Goal: Task Accomplishment & Management: Use online tool/utility

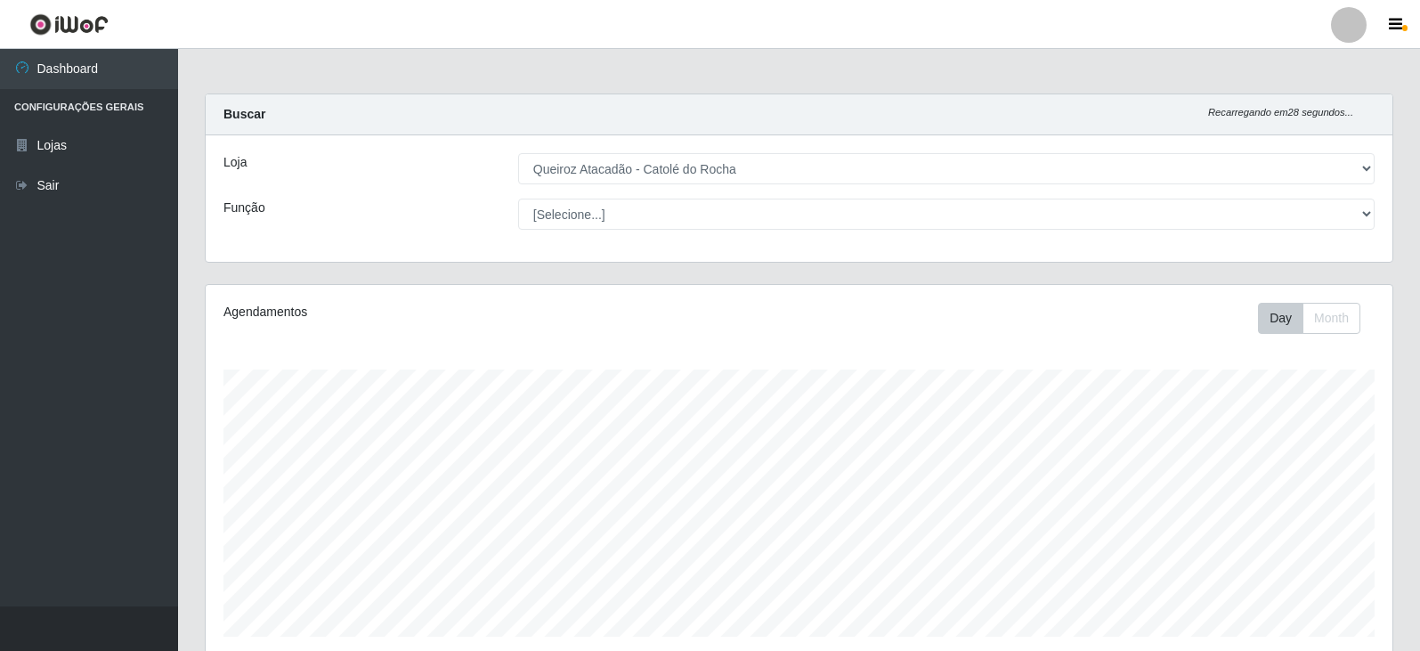
select select "500"
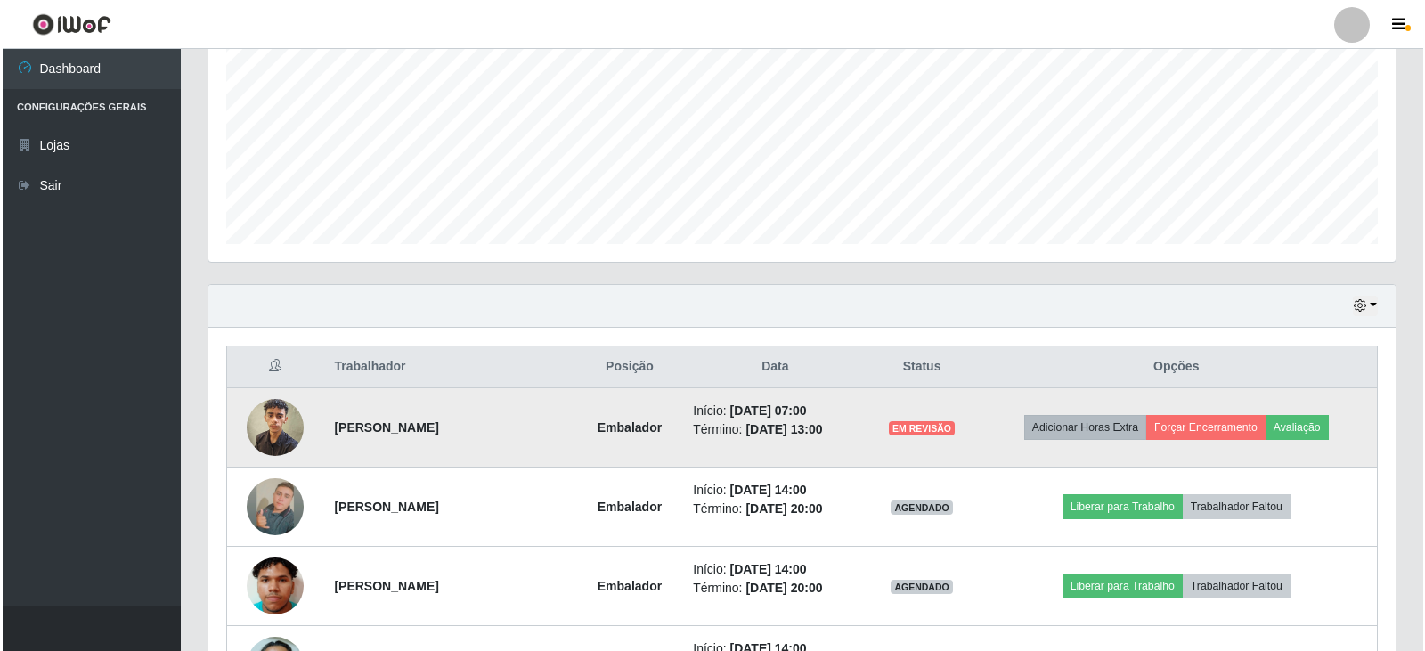
scroll to position [370, 1187]
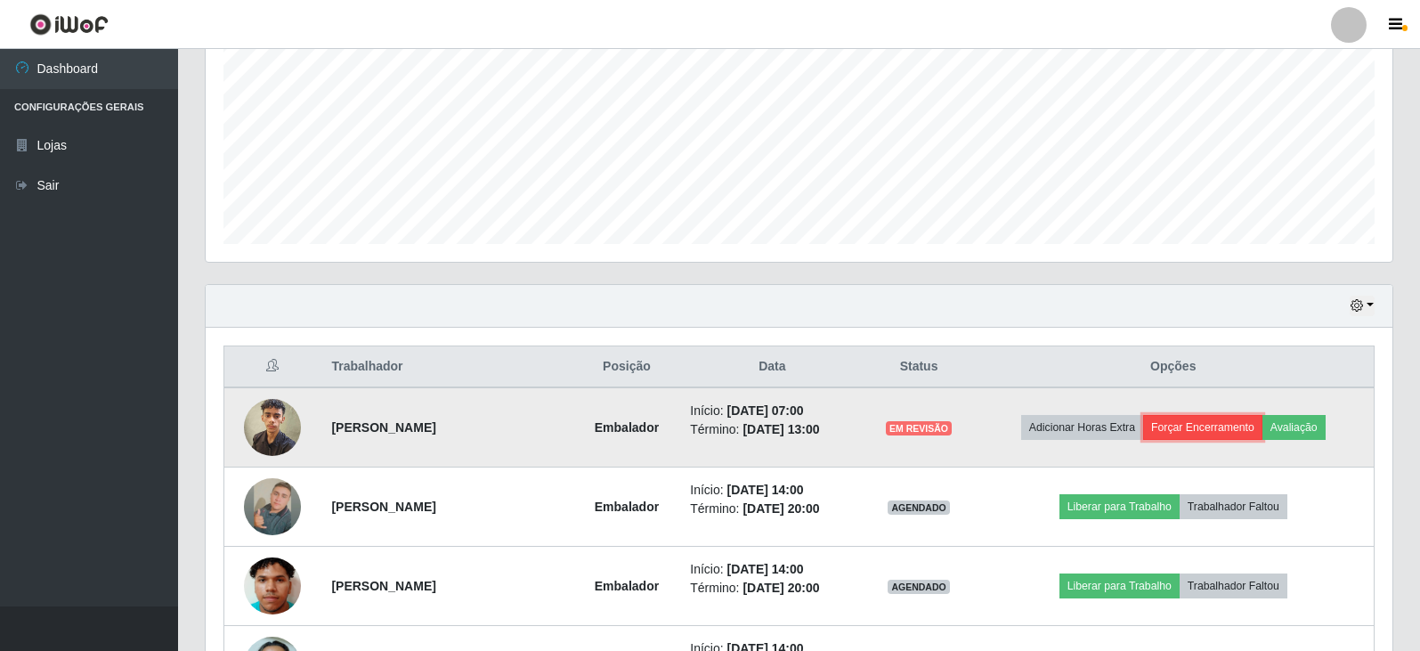
click at [1197, 427] on button "Forçar Encerramento" at bounding box center [1202, 427] width 119 height 25
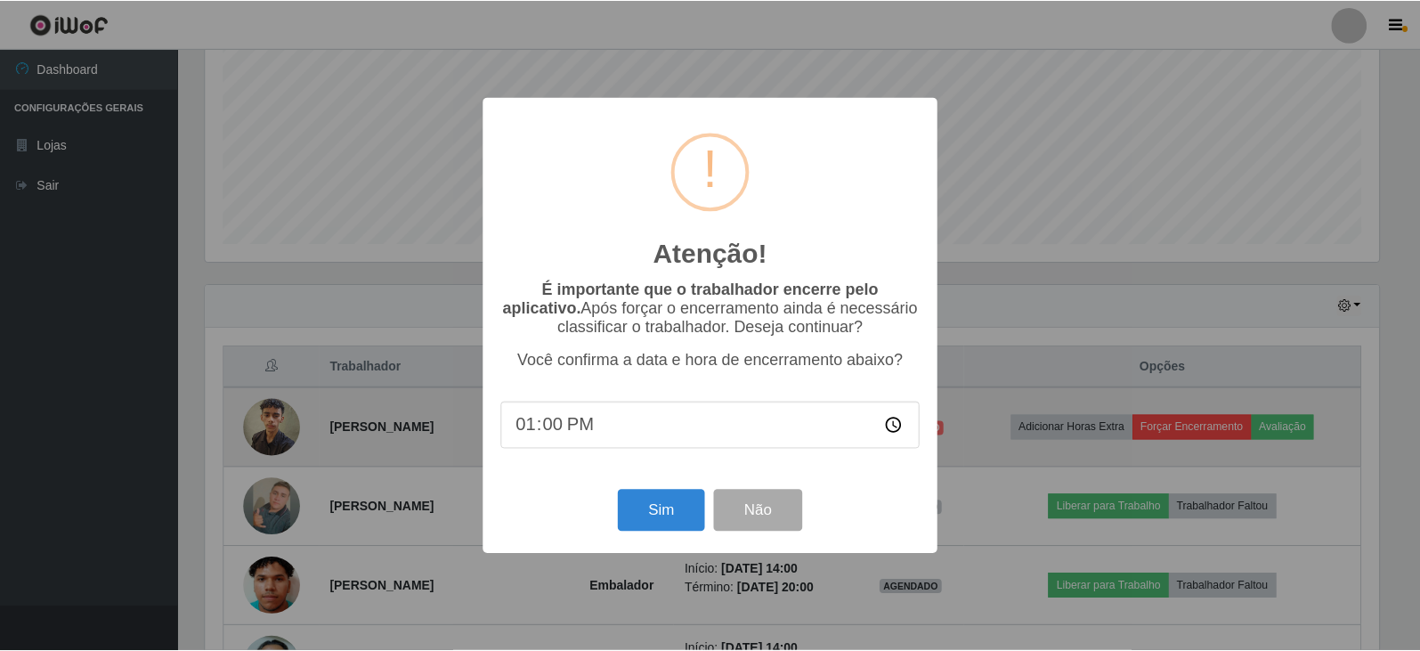
scroll to position [370, 1178]
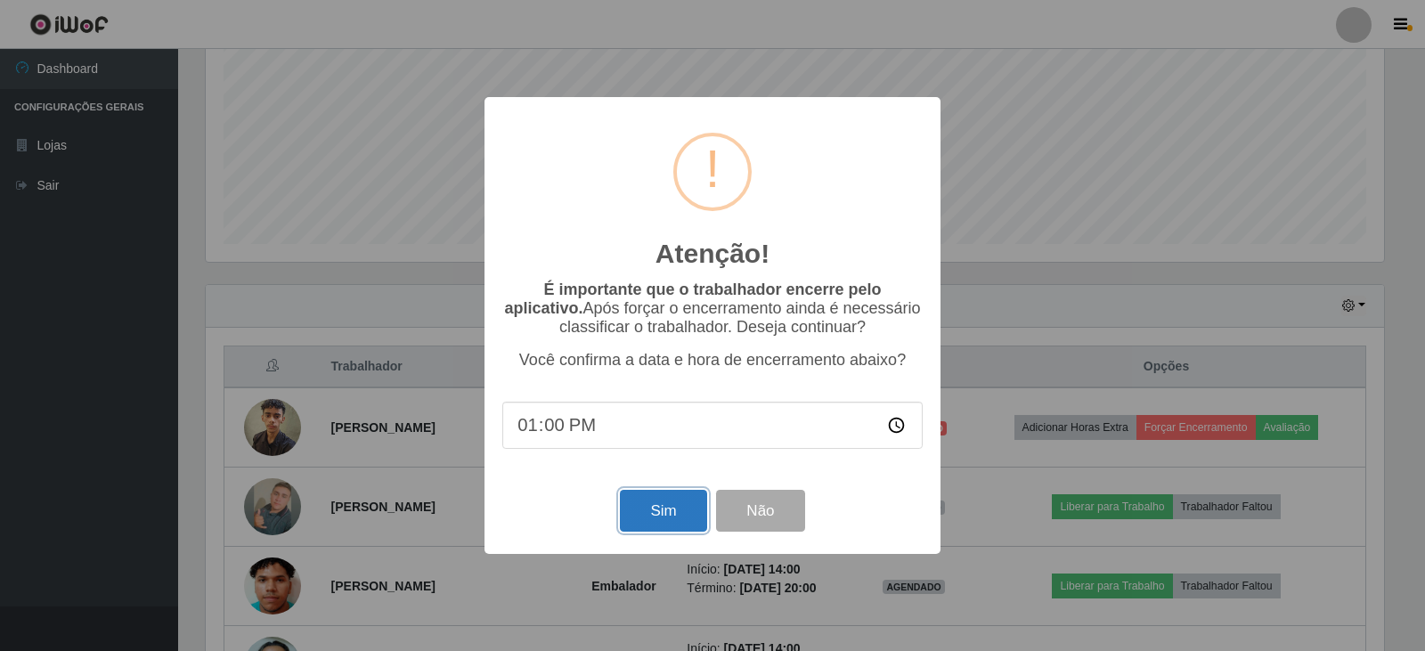
click at [685, 506] on button "Sim" at bounding box center [663, 511] width 86 height 42
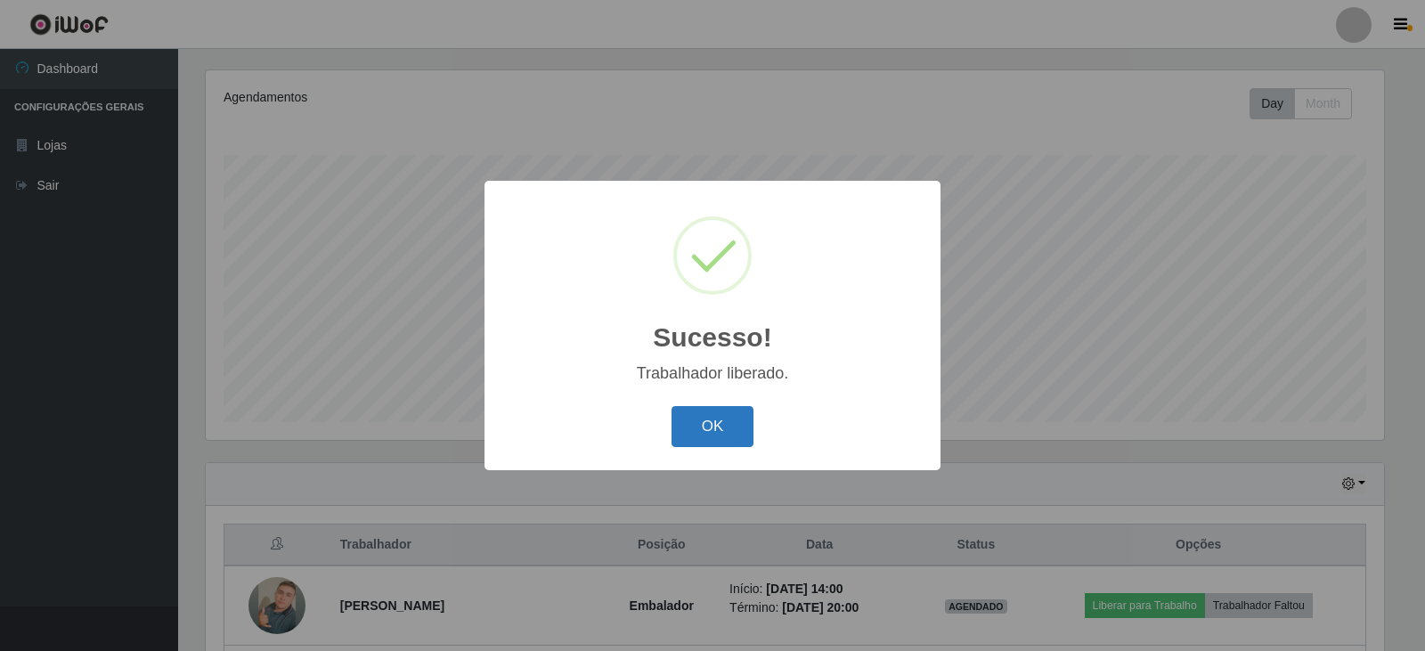
click at [717, 426] on button "OK" at bounding box center [712, 427] width 83 height 42
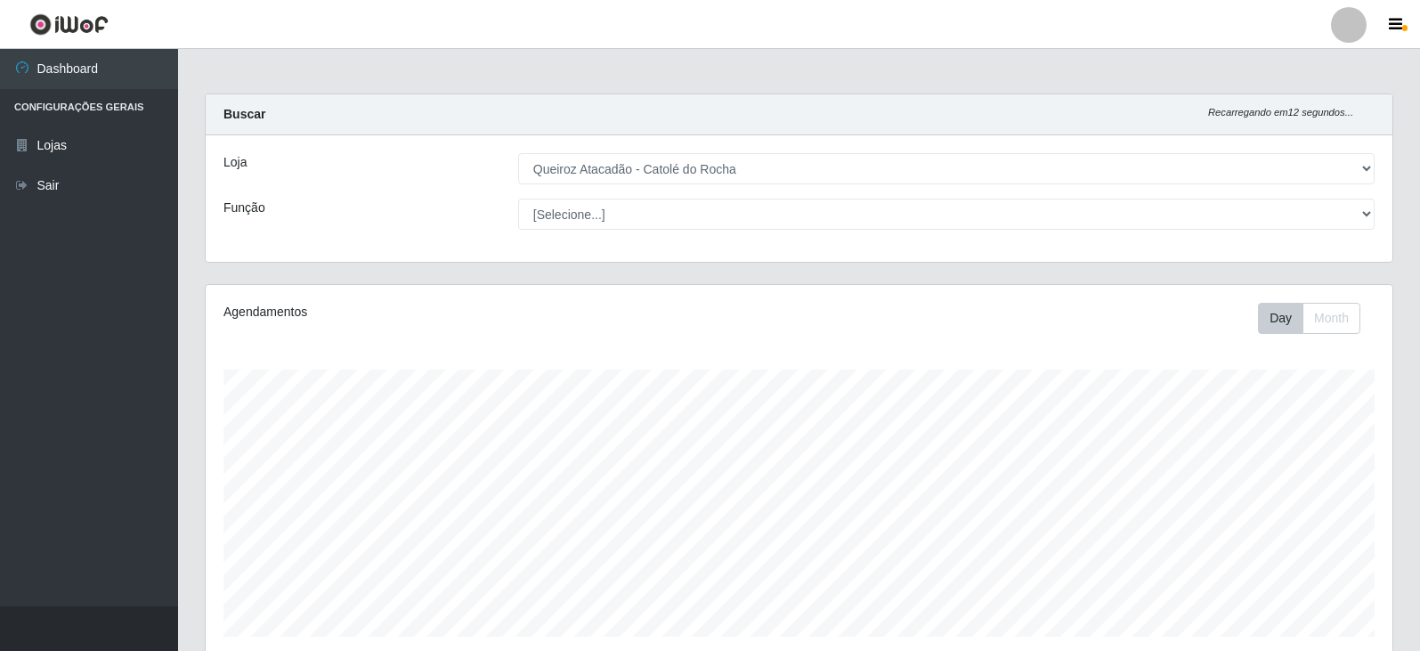
scroll to position [445, 0]
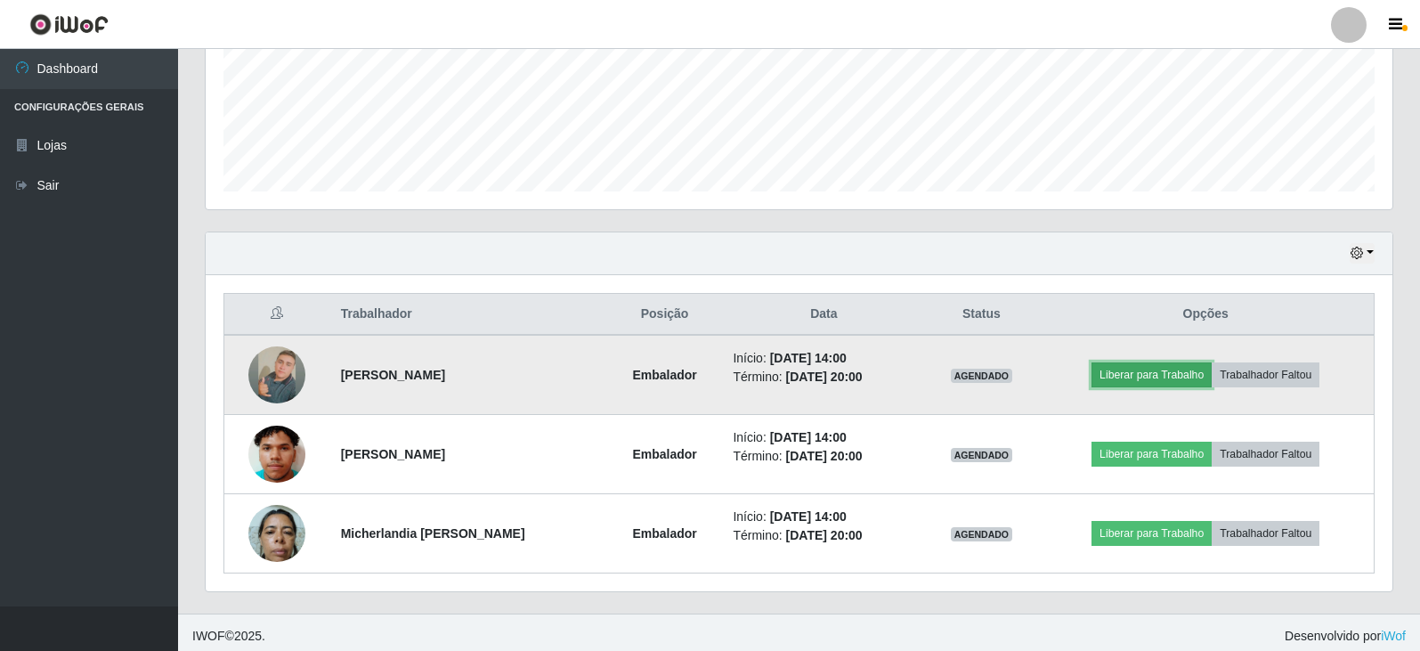
click at [1159, 378] on button "Liberar para Trabalho" at bounding box center [1152, 374] width 120 height 25
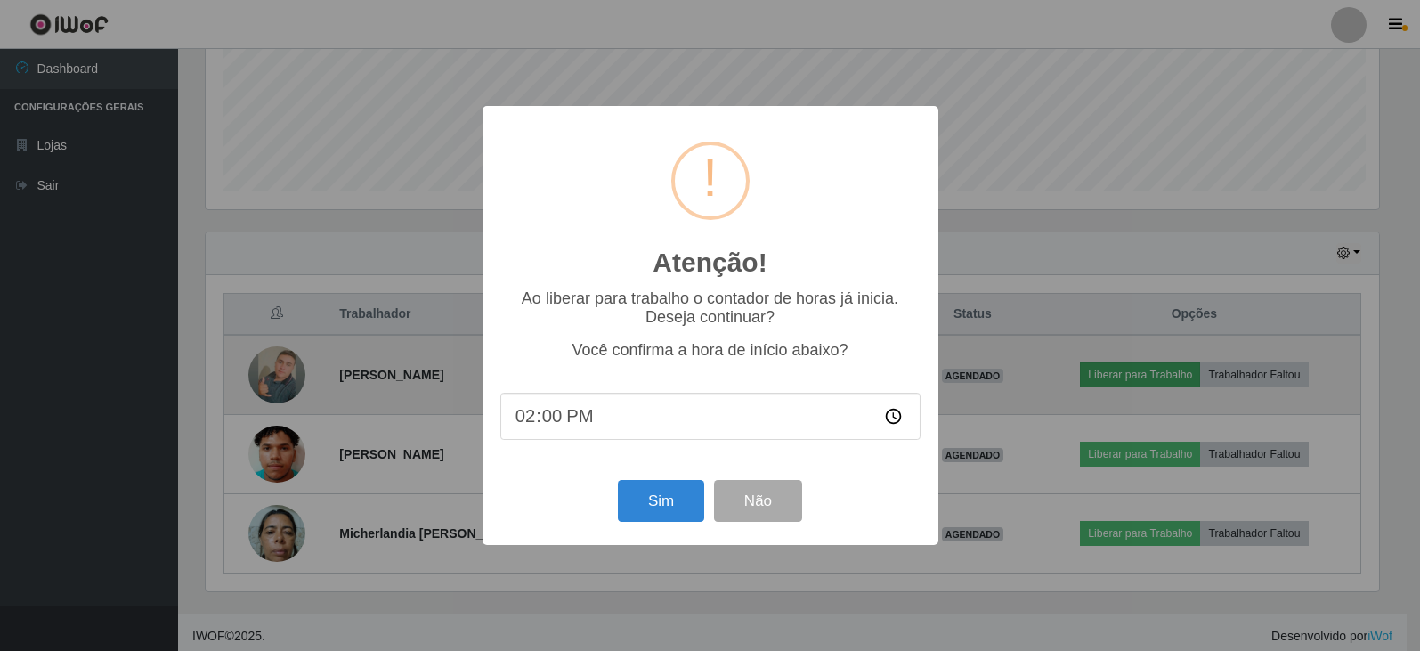
scroll to position [370, 1178]
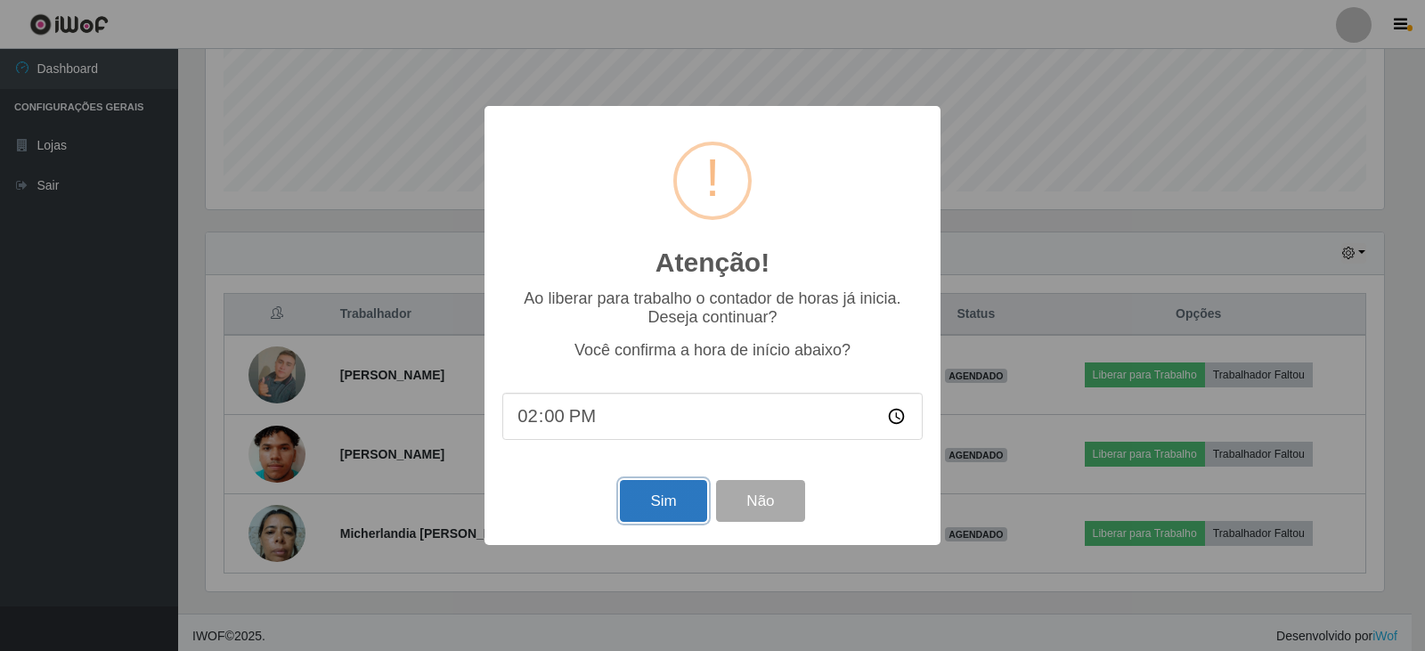
click at [654, 502] on button "Sim" at bounding box center [663, 501] width 86 height 42
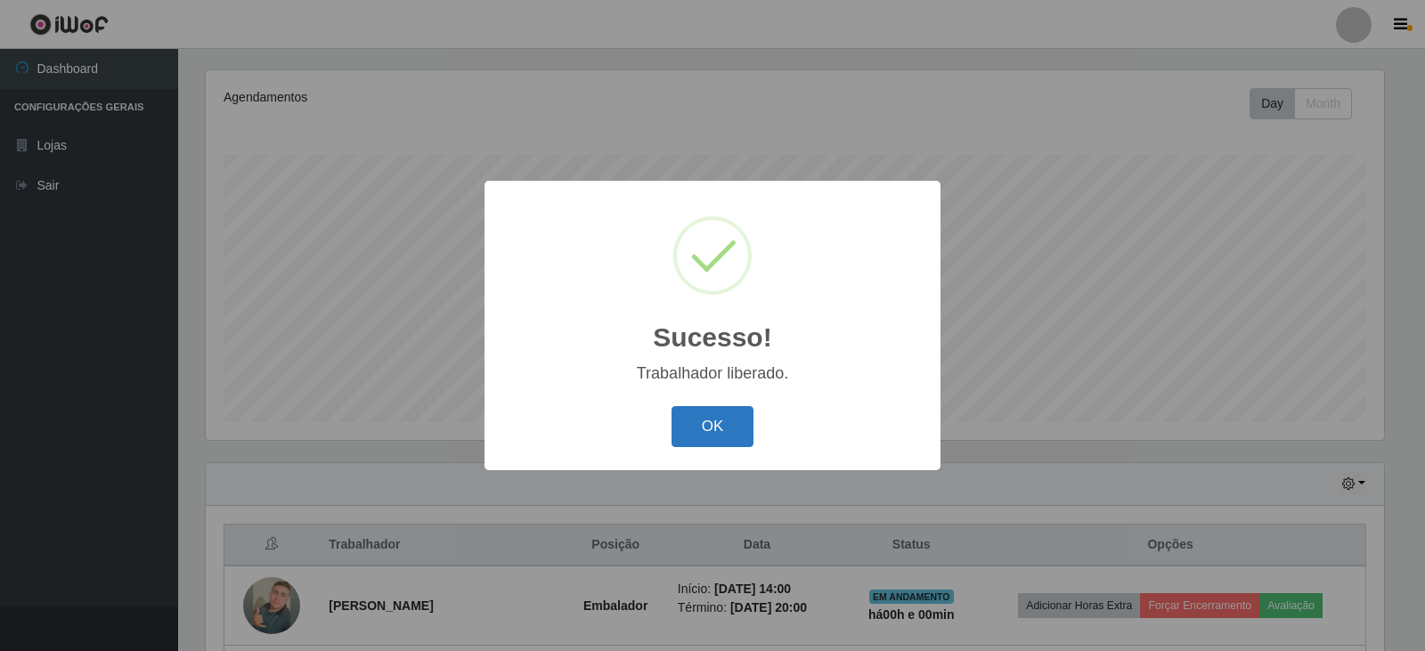
click at [703, 431] on button "OK" at bounding box center [712, 427] width 83 height 42
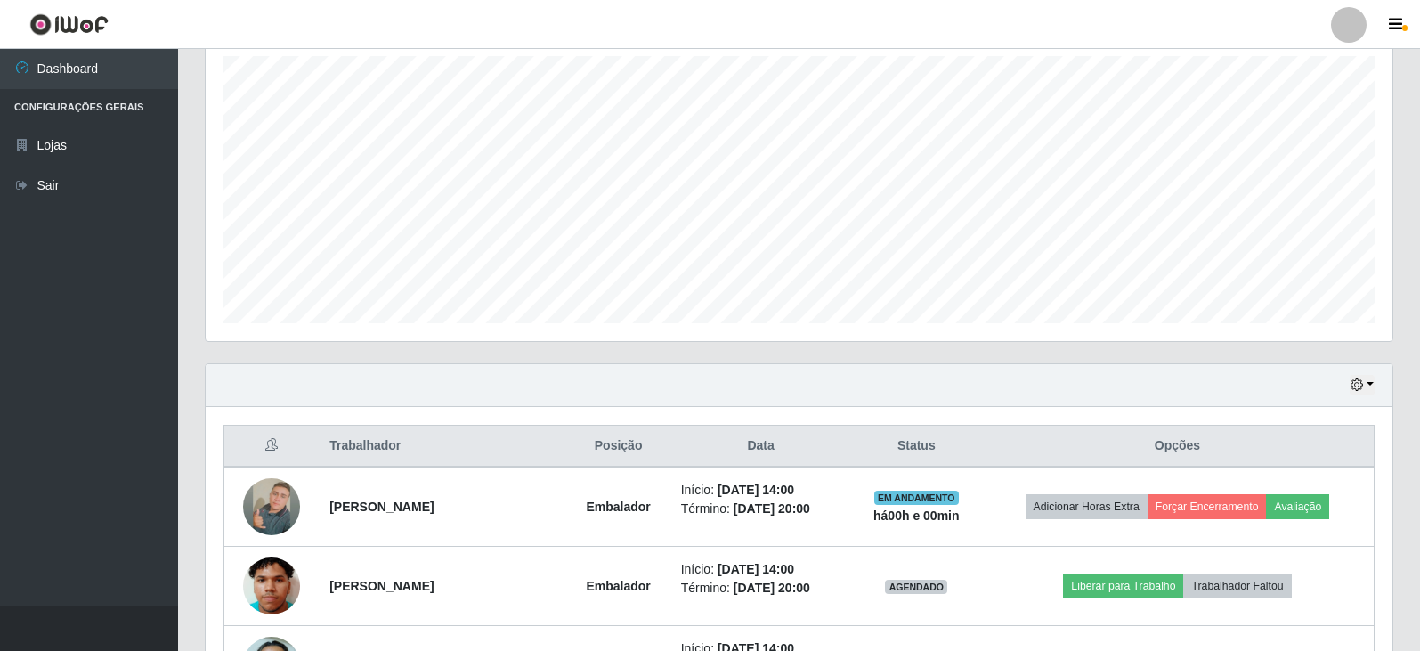
scroll to position [452, 0]
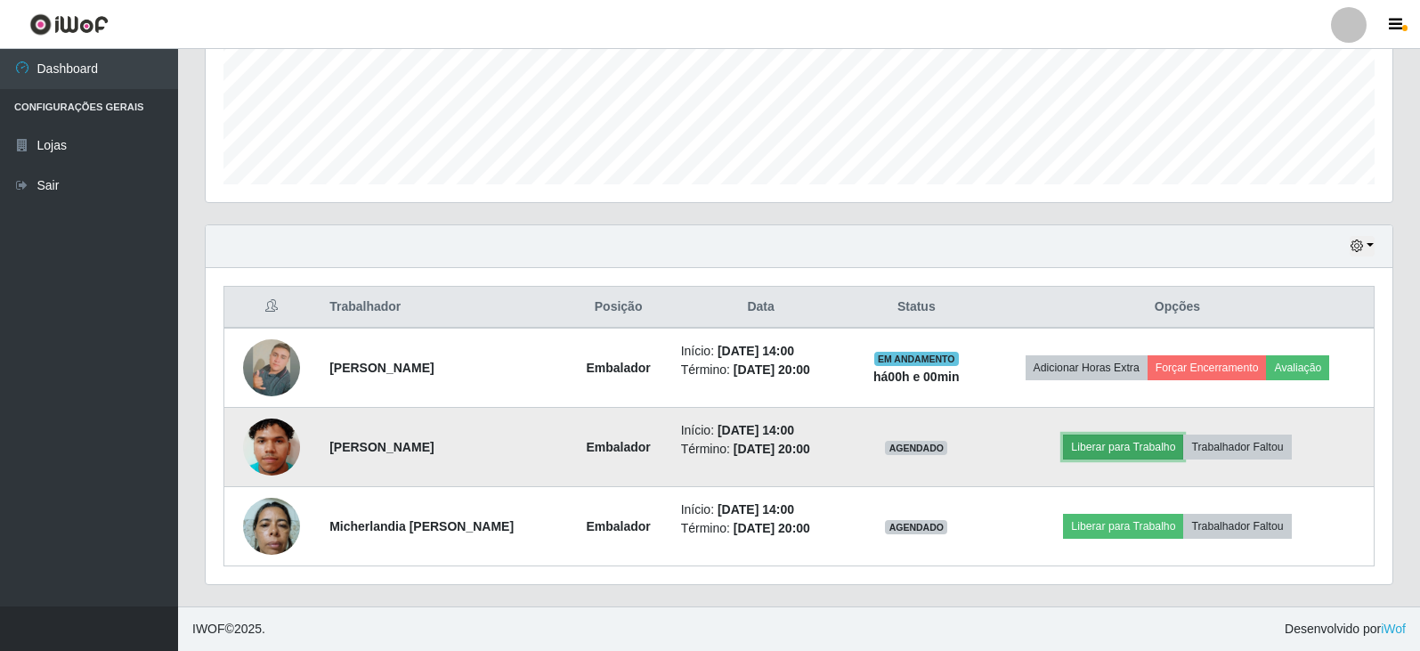
click at [1094, 450] on button "Liberar para Trabalho" at bounding box center [1123, 447] width 120 height 25
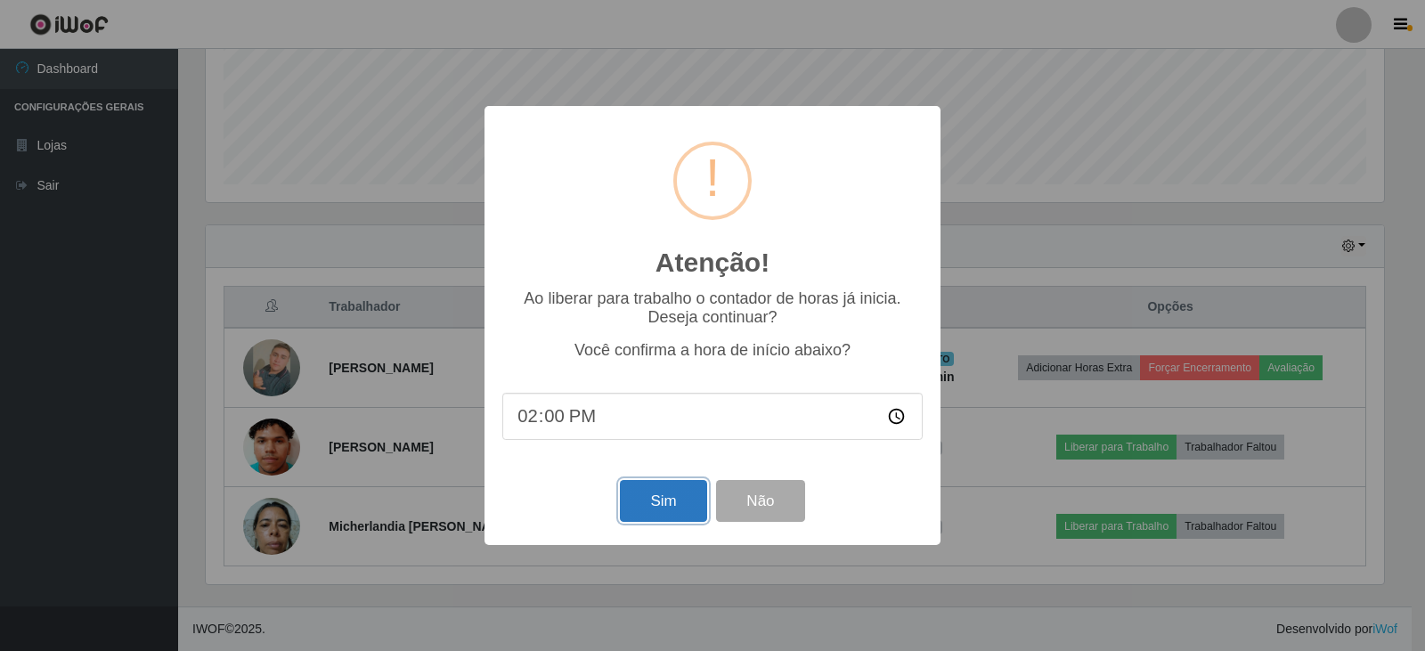
click at [668, 495] on button "Sim" at bounding box center [663, 501] width 86 height 42
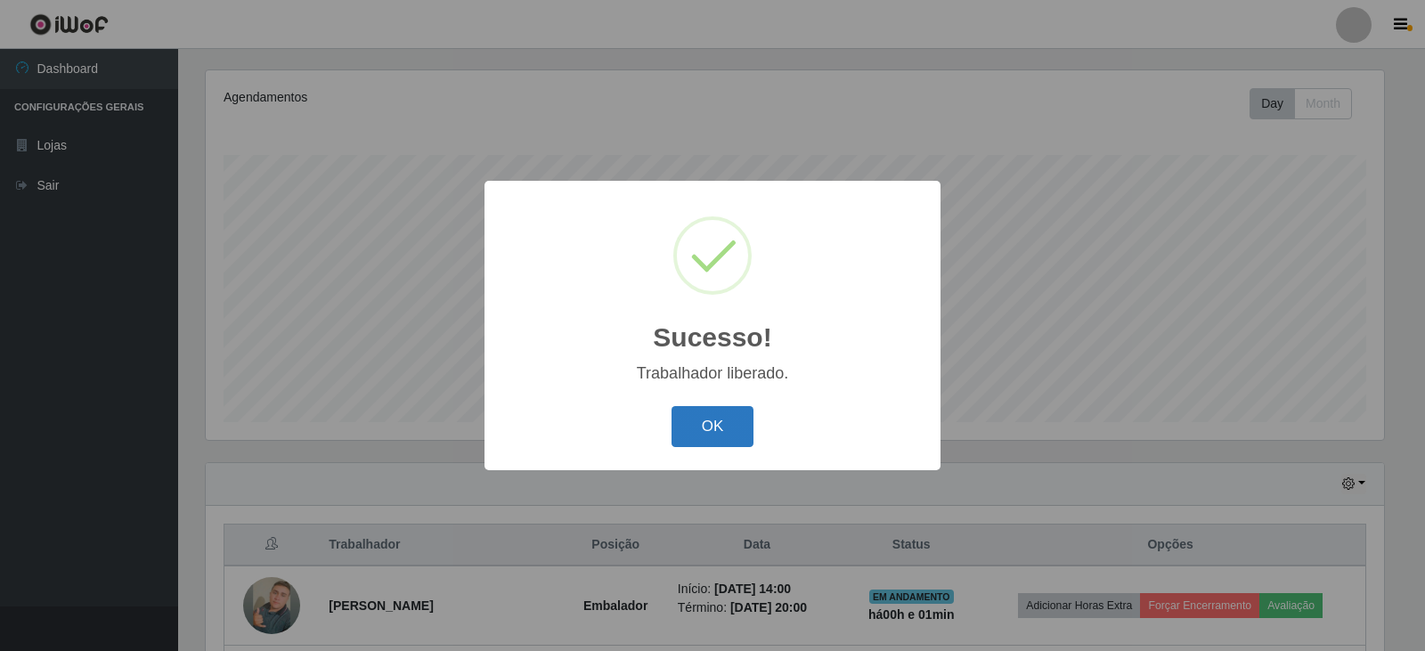
click at [727, 432] on button "OK" at bounding box center [712, 427] width 83 height 42
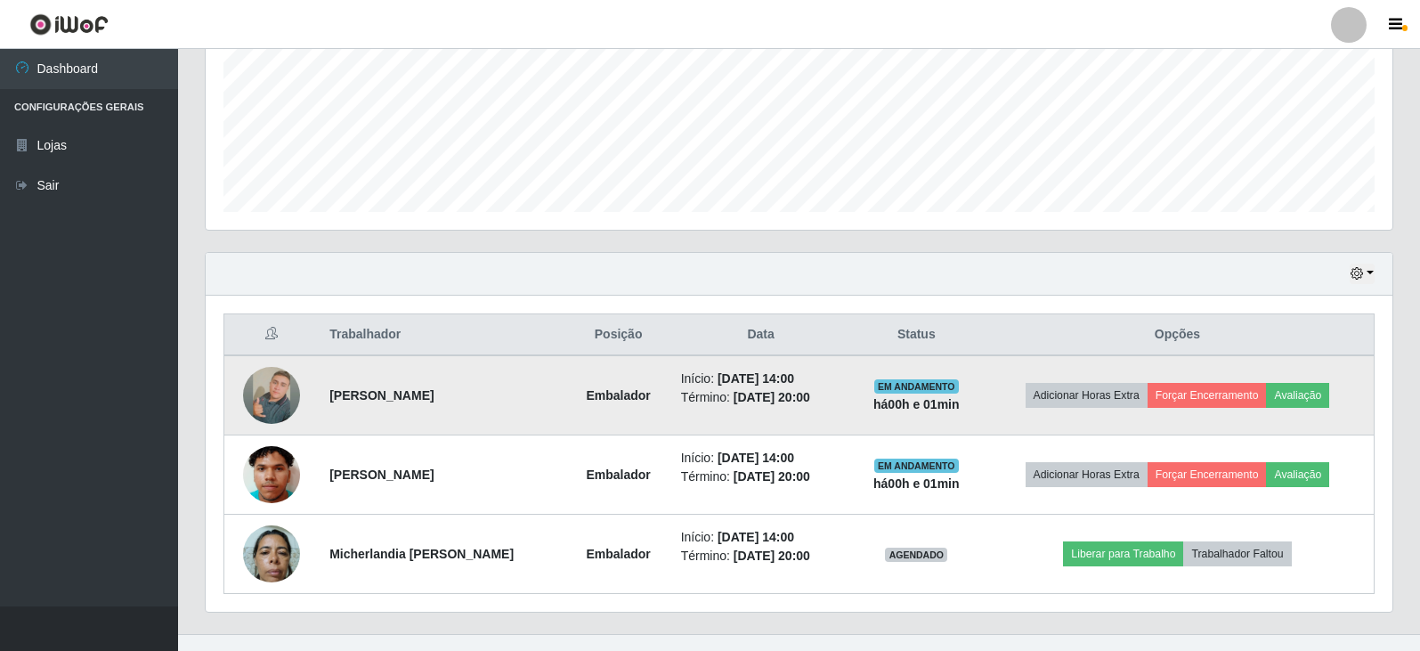
scroll to position [452, 0]
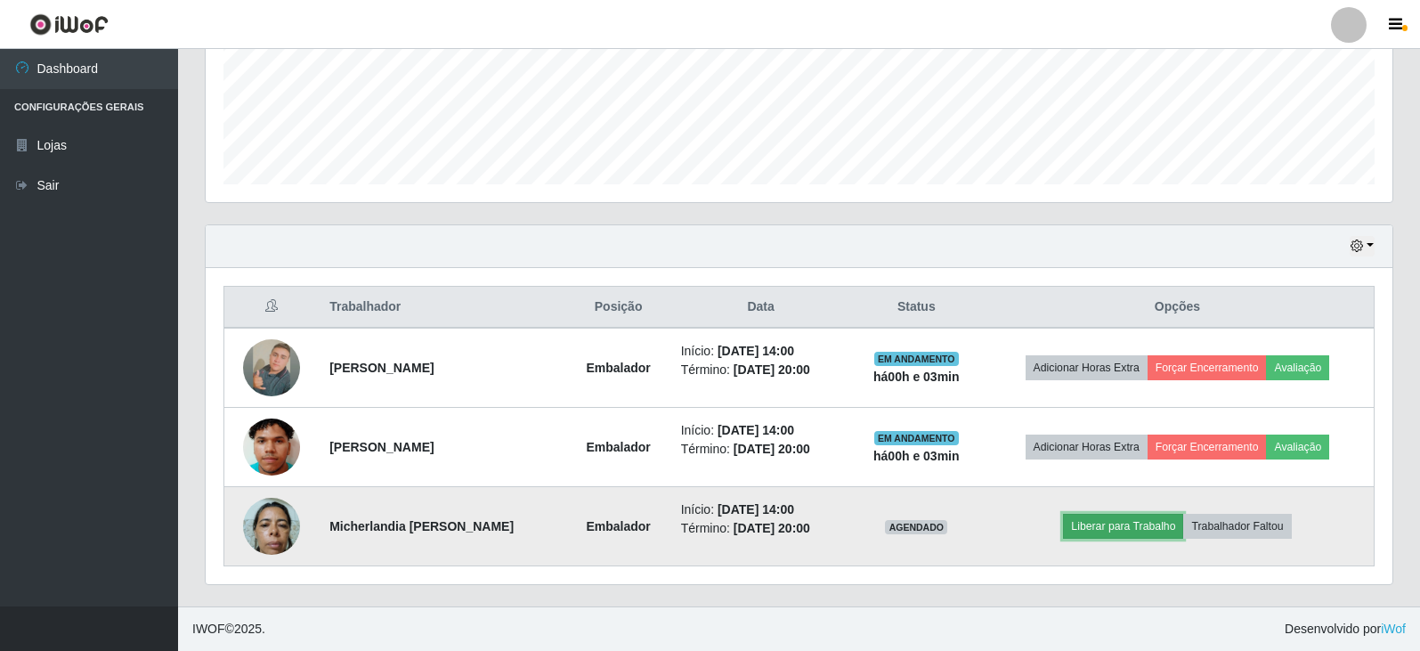
click at [1124, 532] on button "Liberar para Trabalho" at bounding box center [1123, 526] width 120 height 25
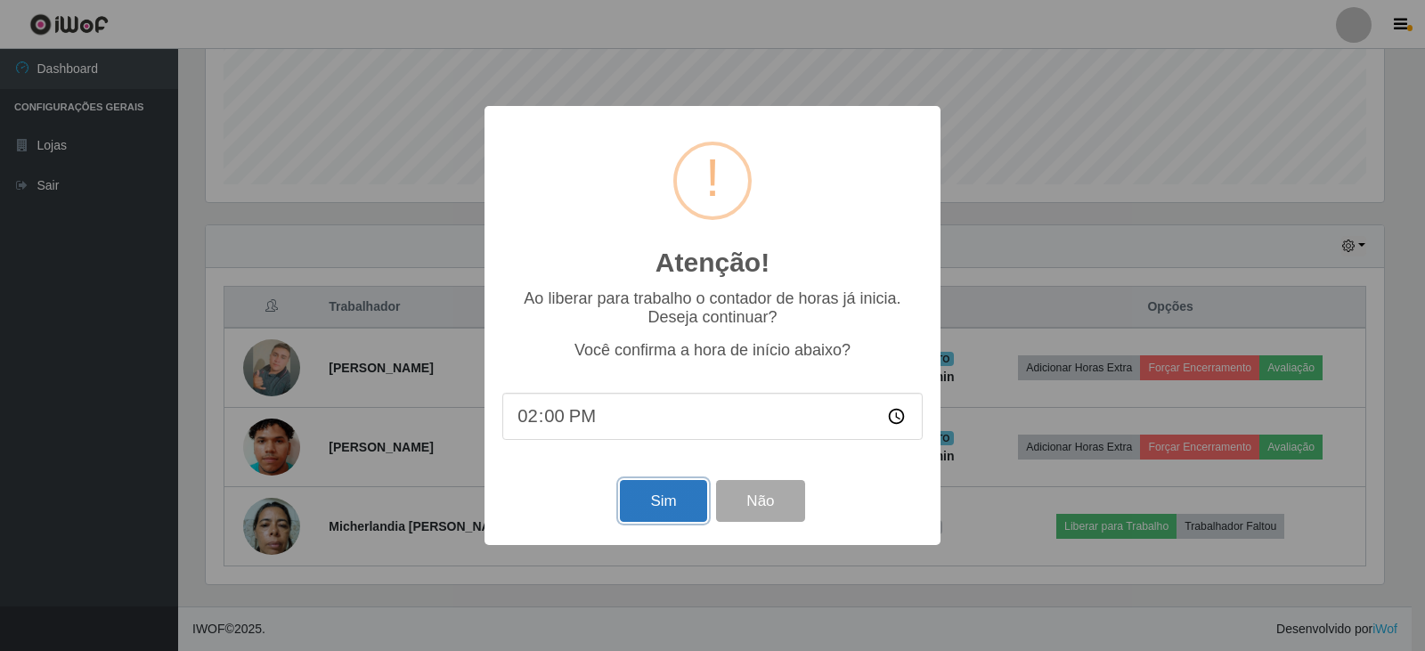
click at [661, 508] on button "Sim" at bounding box center [663, 501] width 86 height 42
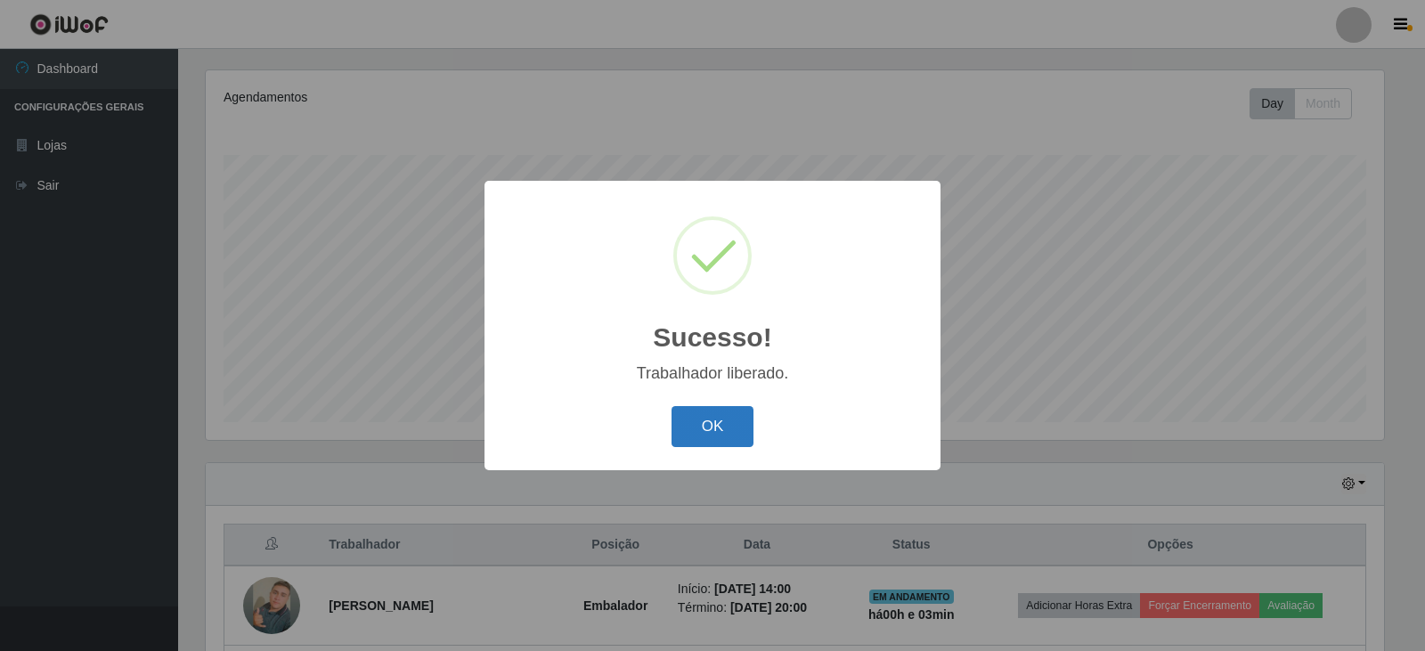
click at [713, 427] on button "OK" at bounding box center [712, 427] width 83 height 42
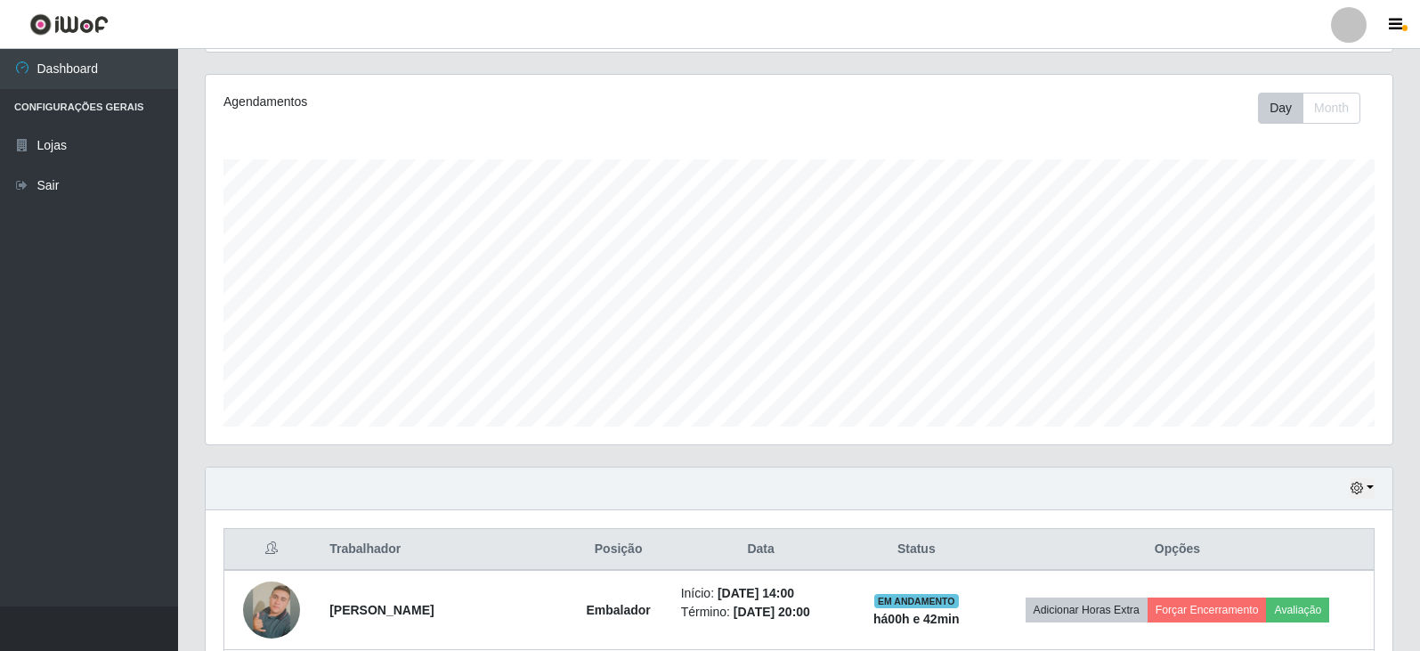
scroll to position [452, 0]
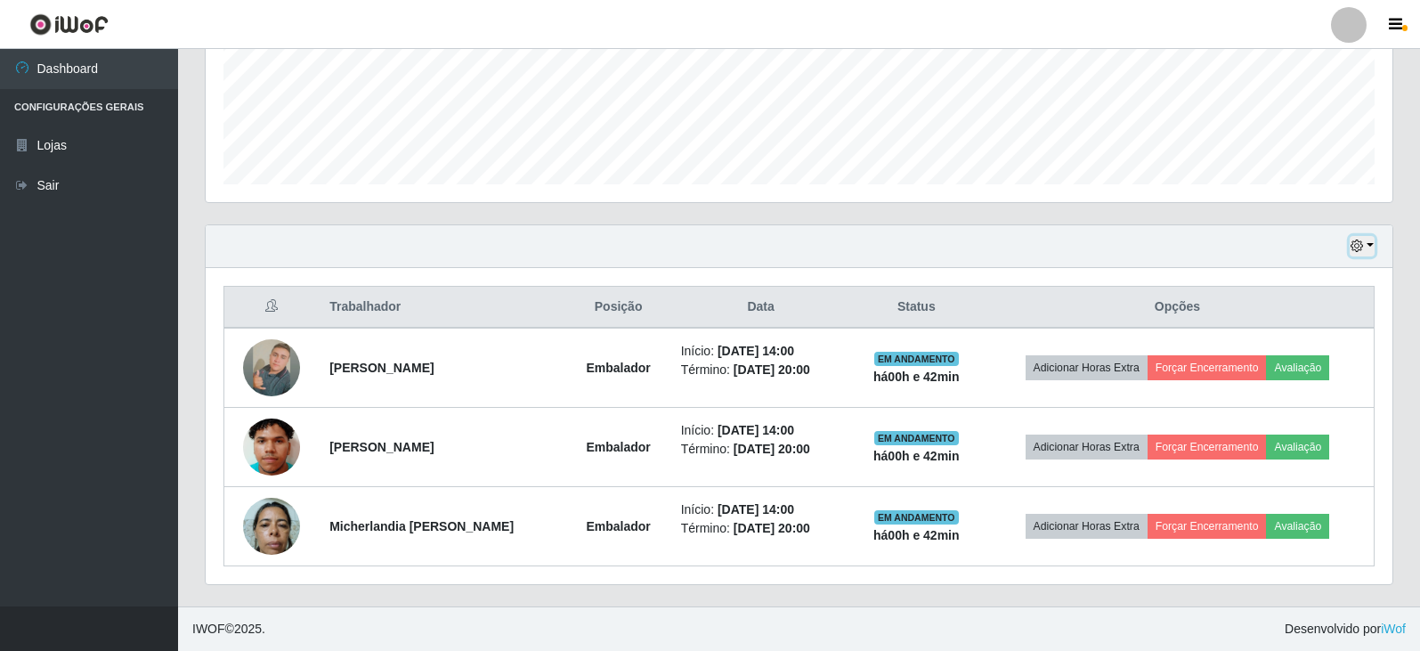
click at [1358, 245] on icon "button" at bounding box center [1357, 246] width 12 height 12
